Goal: Task Accomplishment & Management: Manage account settings

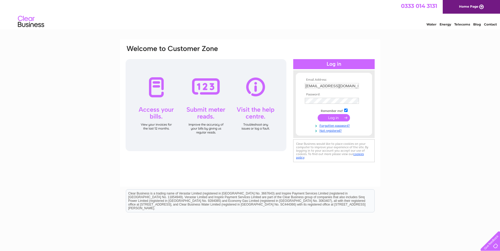
click at [336, 120] on input "submit" at bounding box center [334, 117] width 32 height 7
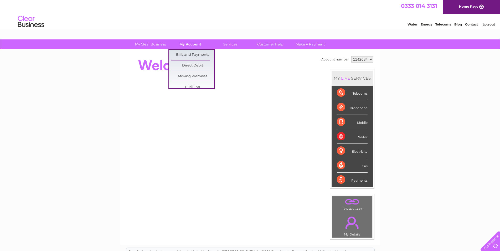
click at [189, 44] on link "My Account" at bounding box center [190, 44] width 43 height 10
click at [189, 52] on link "Bills and Payments" at bounding box center [192, 55] width 43 height 11
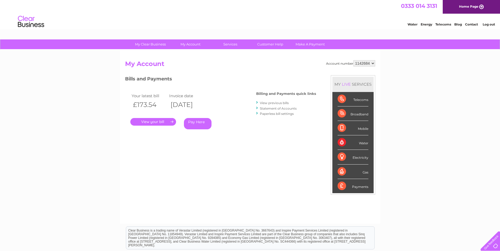
click at [169, 122] on link "." at bounding box center [153, 122] width 46 height 8
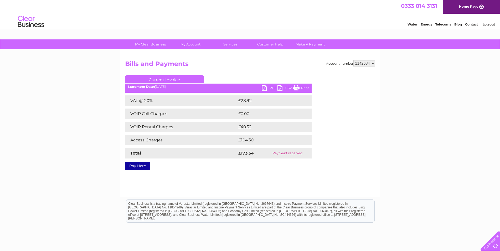
click at [268, 88] on link "PDF" at bounding box center [270, 89] width 16 height 8
click at [270, 87] on link "PDF" at bounding box center [270, 89] width 16 height 8
click at [239, 21] on div "Water Energy Telecoms Blog Contact Log out" at bounding box center [250, 22] width 500 height 17
